Goal: Find specific page/section: Find specific page/section

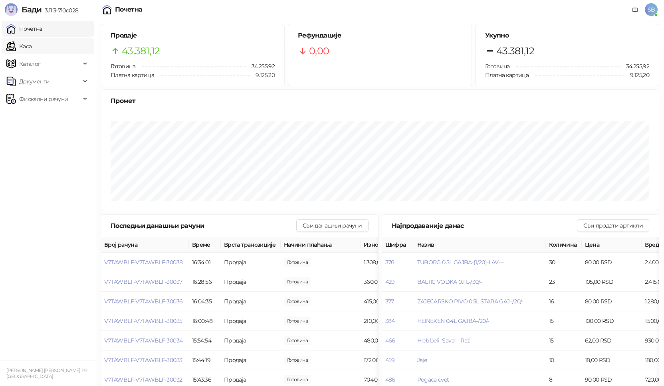
click at [32, 48] on link "Каса" at bounding box center [18, 46] width 25 height 16
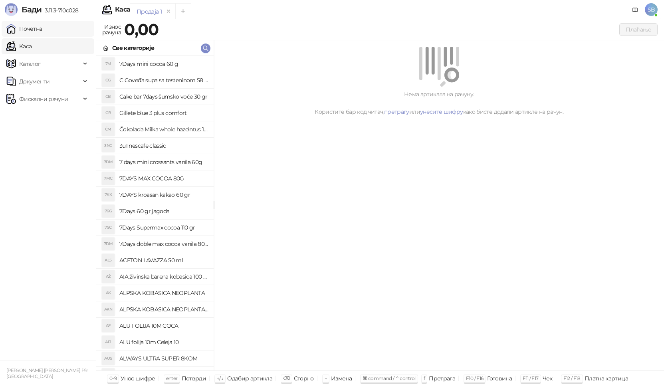
click at [42, 27] on link "Почетна" at bounding box center [24, 29] width 36 height 16
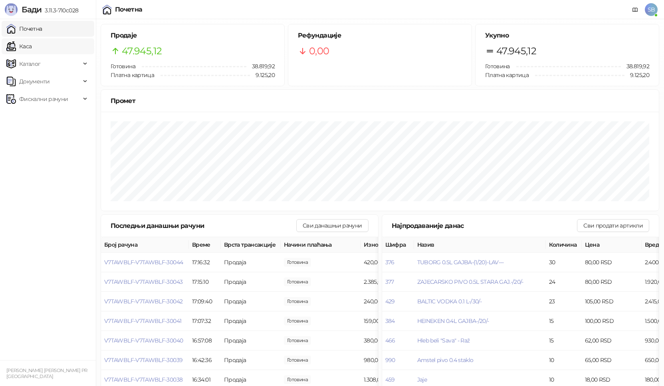
click at [32, 53] on link "Каса" at bounding box center [18, 46] width 25 height 16
click at [42, 28] on link "Почетна" at bounding box center [24, 29] width 36 height 16
click at [24, 50] on link "Каса" at bounding box center [18, 46] width 25 height 16
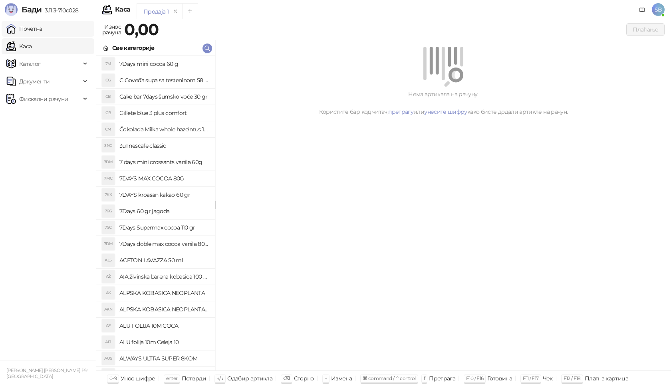
click at [26, 34] on link "Почетна" at bounding box center [24, 29] width 36 height 16
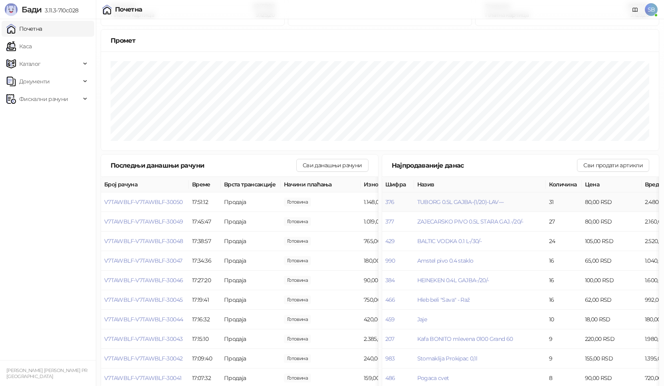
scroll to position [74, 0]
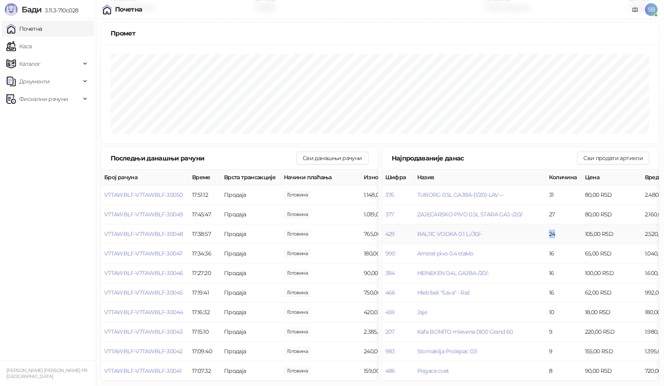
drag, startPoint x: 550, startPoint y: 229, endPoint x: 556, endPoint y: 229, distance: 6.0
click at [556, 229] on td "24" at bounding box center [564, 234] width 36 height 20
click at [566, 227] on td "24" at bounding box center [564, 234] width 36 height 20
drag, startPoint x: 554, startPoint y: 288, endPoint x: 549, endPoint y: 289, distance: 4.8
click at [549, 289] on td "16" at bounding box center [564, 293] width 36 height 20
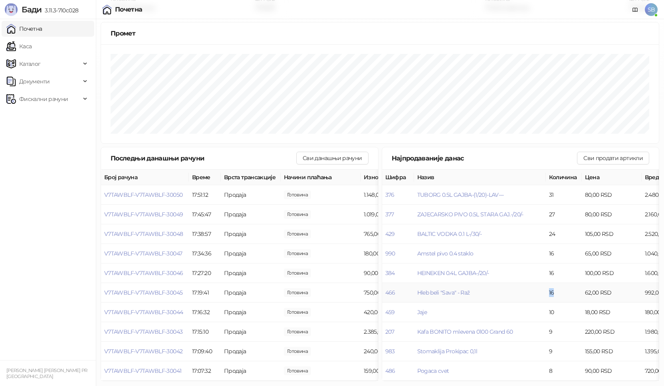
click at [549, 289] on td "16" at bounding box center [564, 293] width 36 height 20
